Goal: Task Accomplishment & Management: Use online tool/utility

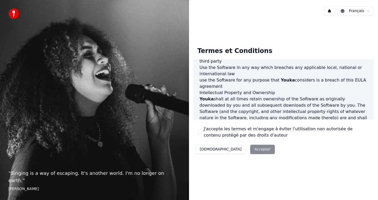
scroll to position [318, 0]
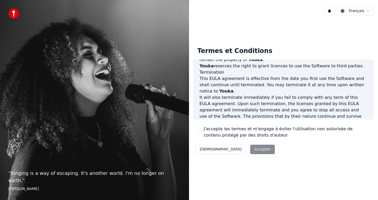
click at [201, 132] on button "J'accepte les termes et m'engage à éviter l'utilisation non autorisée de conten…" at bounding box center [200, 132] width 4 height 4
click at [250, 148] on button "Accepter" at bounding box center [262, 149] width 25 height 9
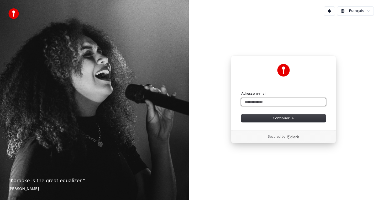
click at [259, 103] on input "Adresse e-mail" at bounding box center [283, 102] width 85 height 8
click at [260, 117] on button "Continuer" at bounding box center [283, 119] width 85 height 8
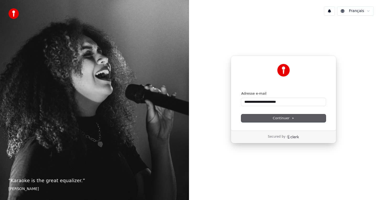
type input "**********"
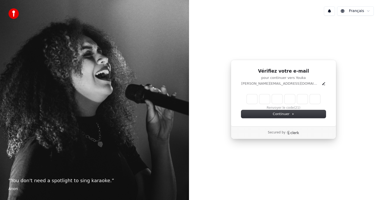
click at [255, 102] on input "Enter verification code" at bounding box center [284, 99] width 74 height 9
type input "******"
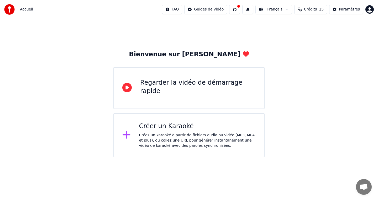
click at [182, 136] on div "Créez un karaoké à partir de fichiers audio ou vidéo (MP3, MP4 et plus), ou col…" at bounding box center [197, 141] width 117 height 16
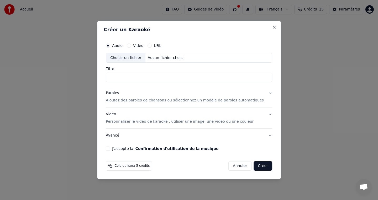
click at [134, 79] on input "Titre" at bounding box center [189, 77] width 167 height 9
click at [165, 60] on div "Aucun fichier choisi" at bounding box center [166, 57] width 40 height 5
click at [238, 173] on div "Créer un Karaoké Audio Vidéo URL Choisir un fichier Aucun fichier choisi Titre …" at bounding box center [189, 100] width 184 height 159
click at [236, 168] on button "Annuler" at bounding box center [240, 166] width 23 height 9
